Goal: Information Seeking & Learning: Learn about a topic

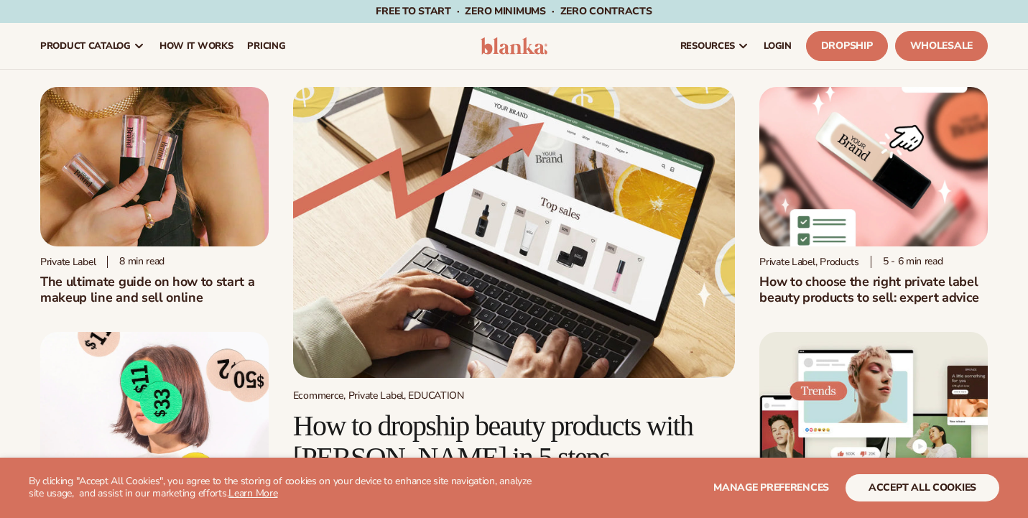
scroll to position [736, 0]
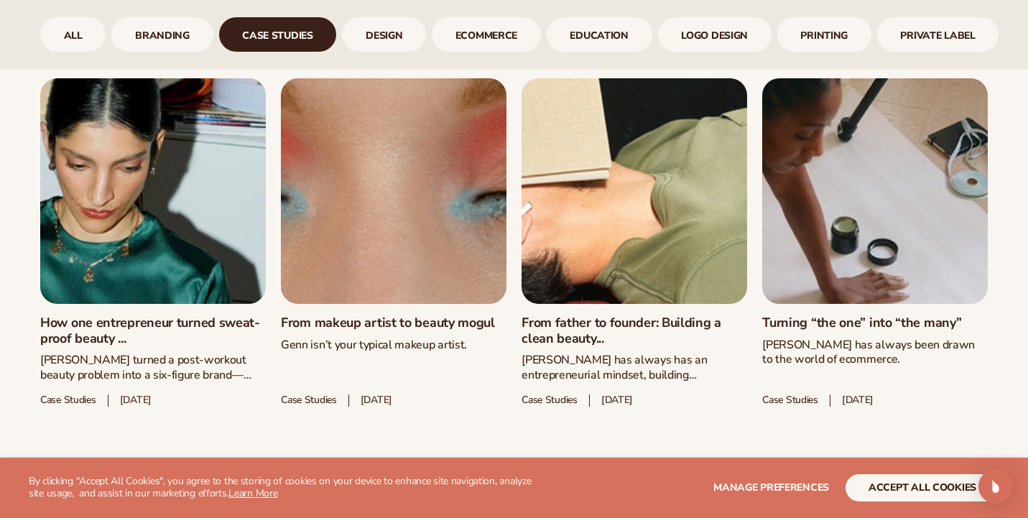
click at [674, 315] on link "From father to founder: Building a clean beauty..." at bounding box center [634, 330] width 226 height 31
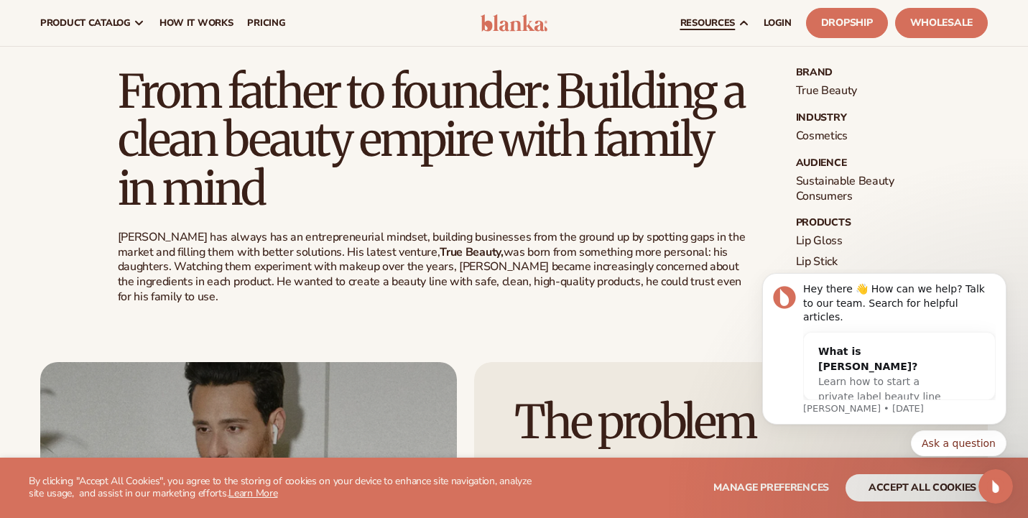
scroll to position [307, 0]
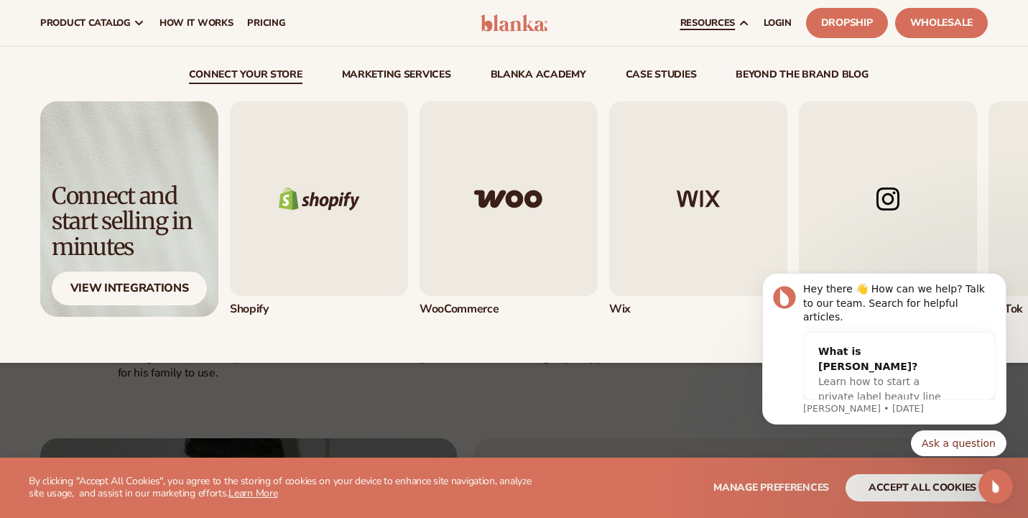
click at [664, 60] on div "connect your store Marketing services" at bounding box center [513, 205] width 947 height 316
click at [661, 81] on link "case studies" at bounding box center [661, 77] width 71 height 14
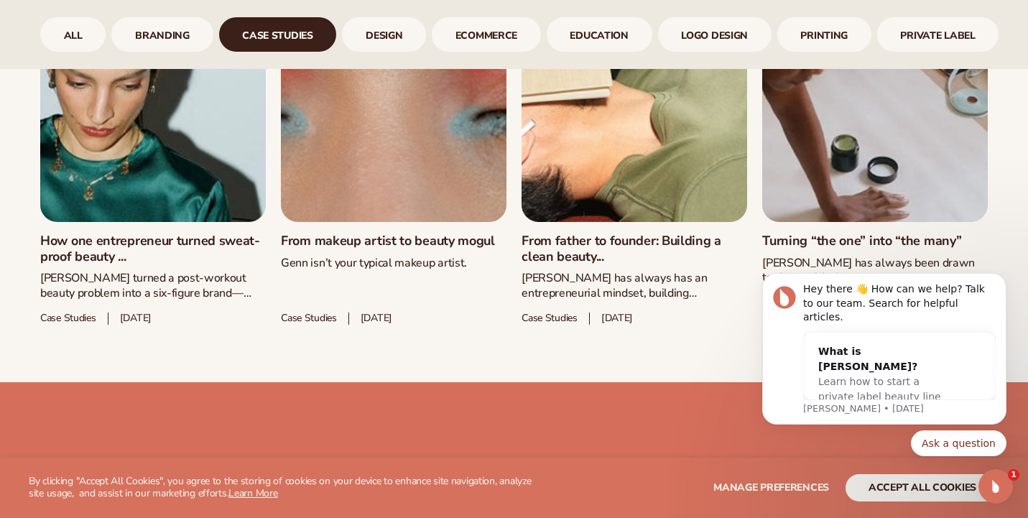
scroll to position [861, 0]
